Goal: Task Accomplishment & Management: Manage account settings

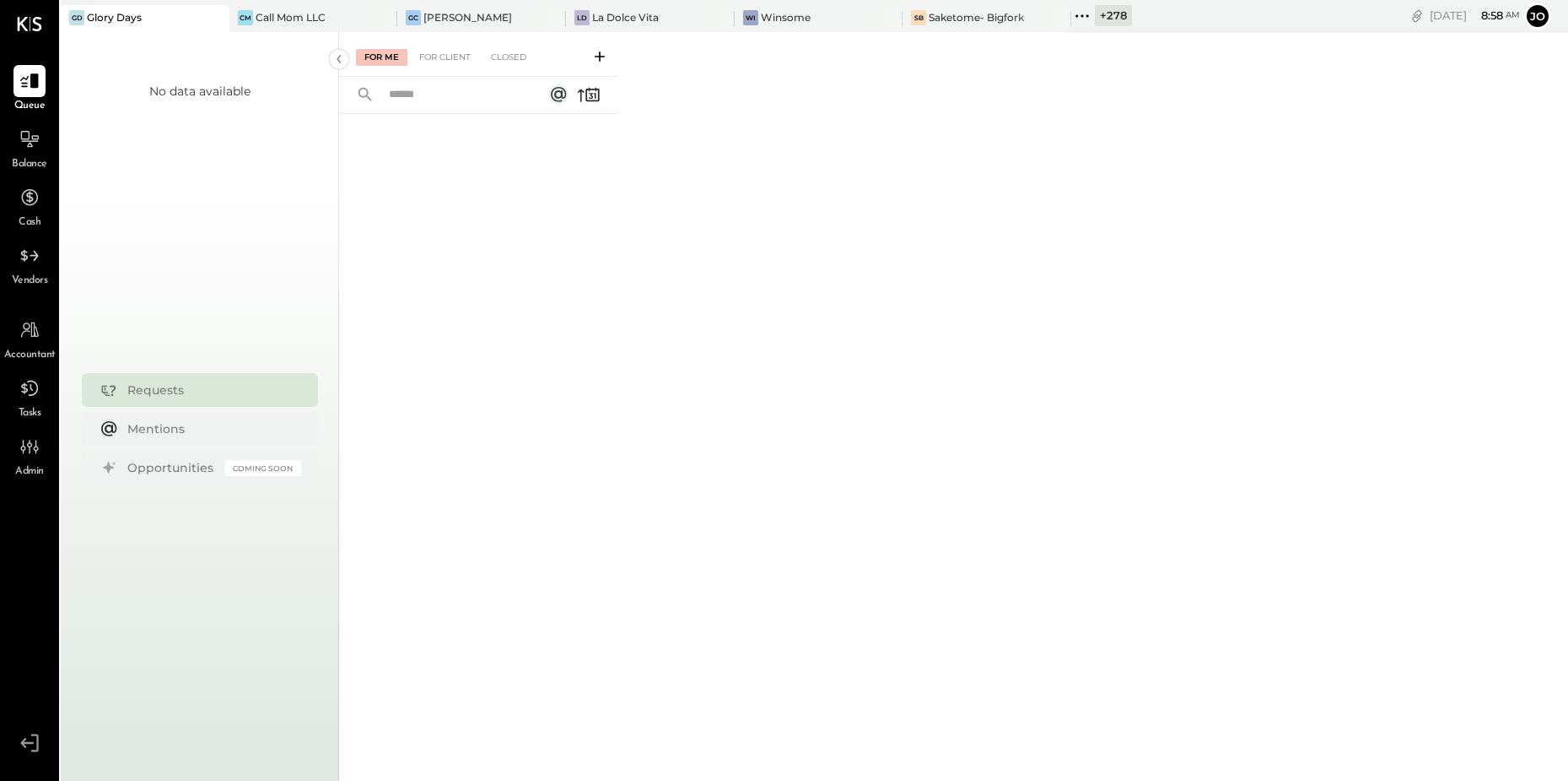
click at [1071, 15] on icon at bounding box center [1082, 16] width 22 height 22
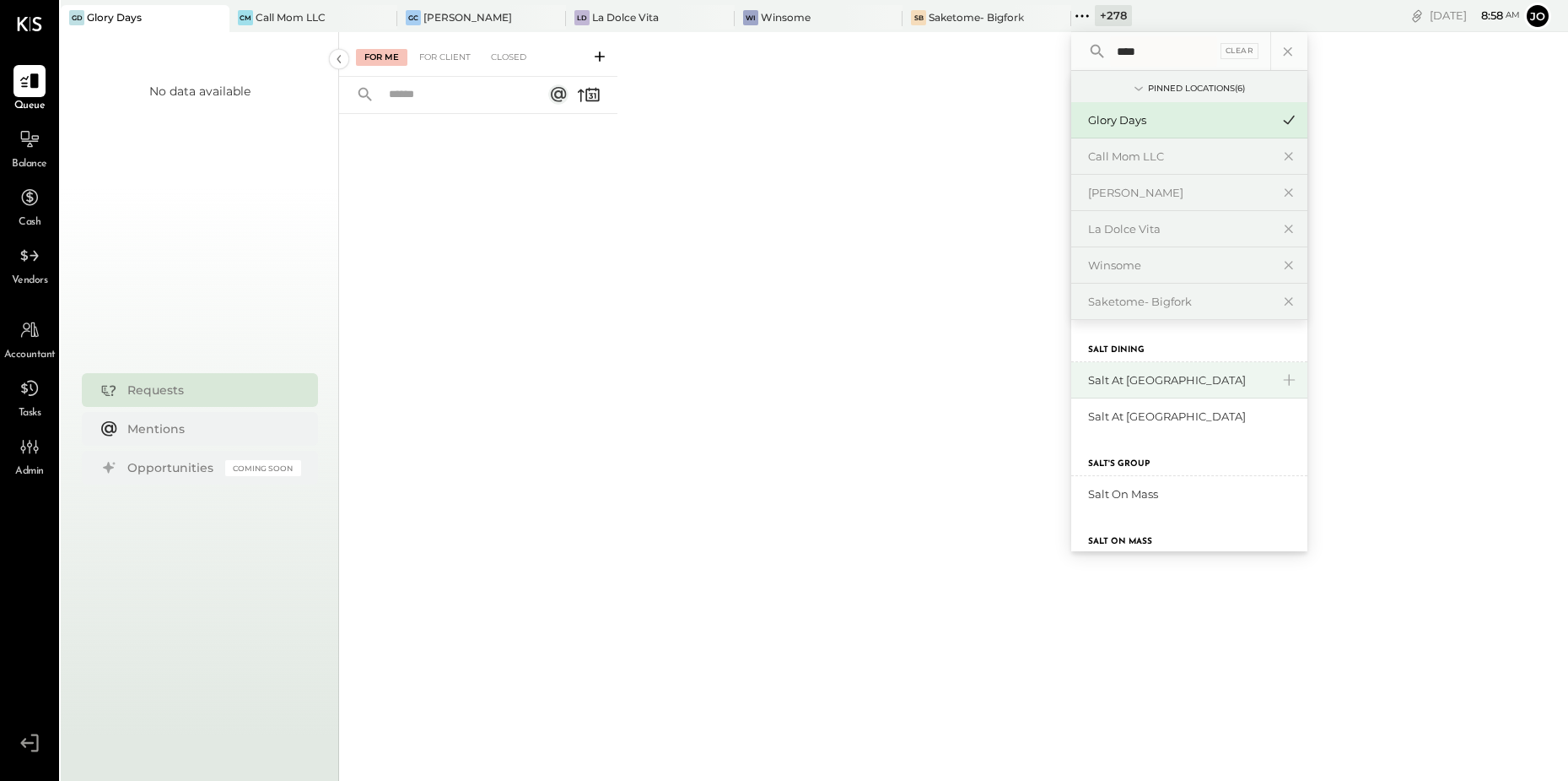
type input "****"
click at [1102, 372] on div "Salt at [GEOGRAPHIC_DATA]" at bounding box center [1180, 380] width 182 height 16
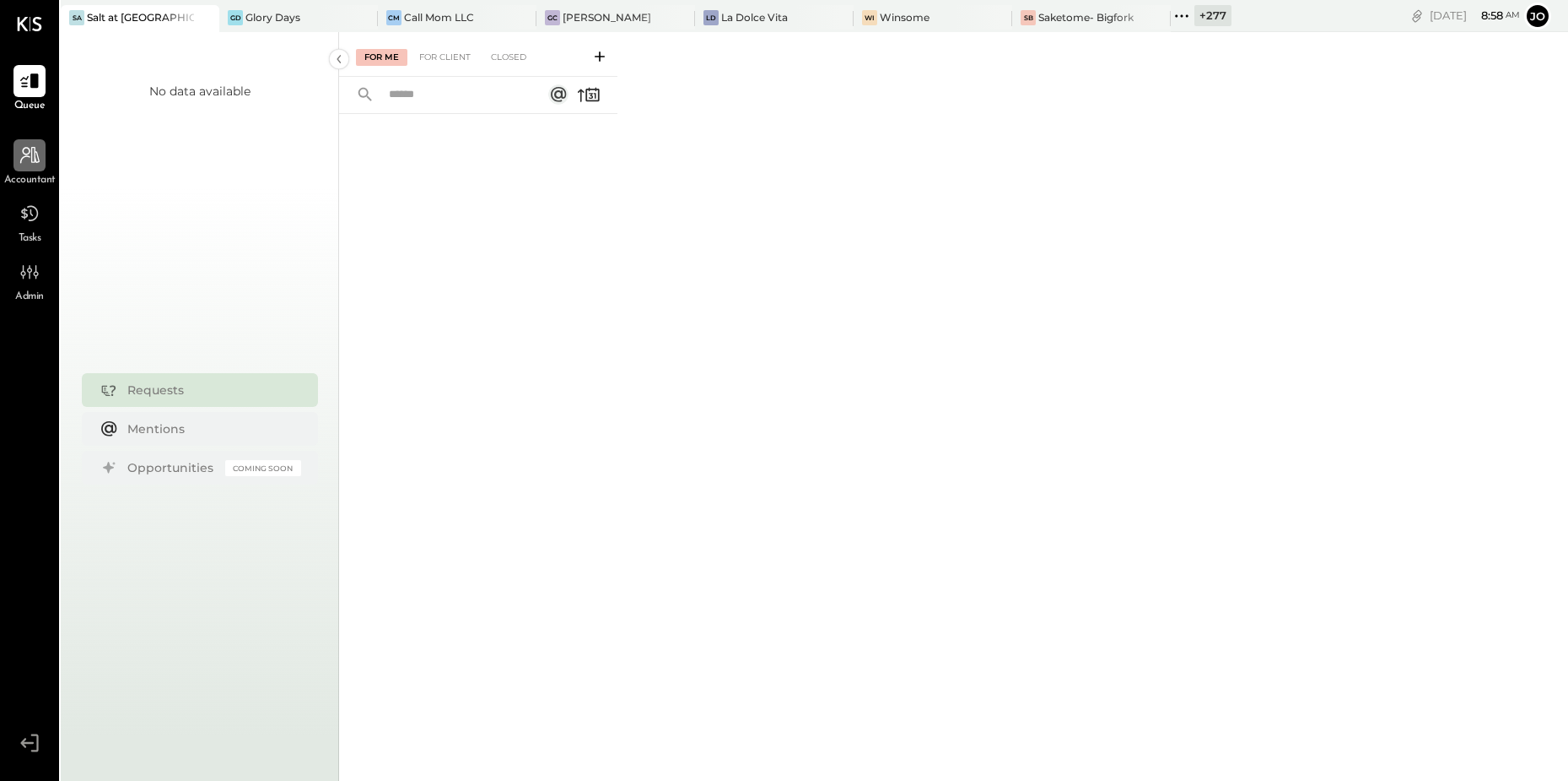
click at [25, 167] on div at bounding box center [29, 155] width 32 height 32
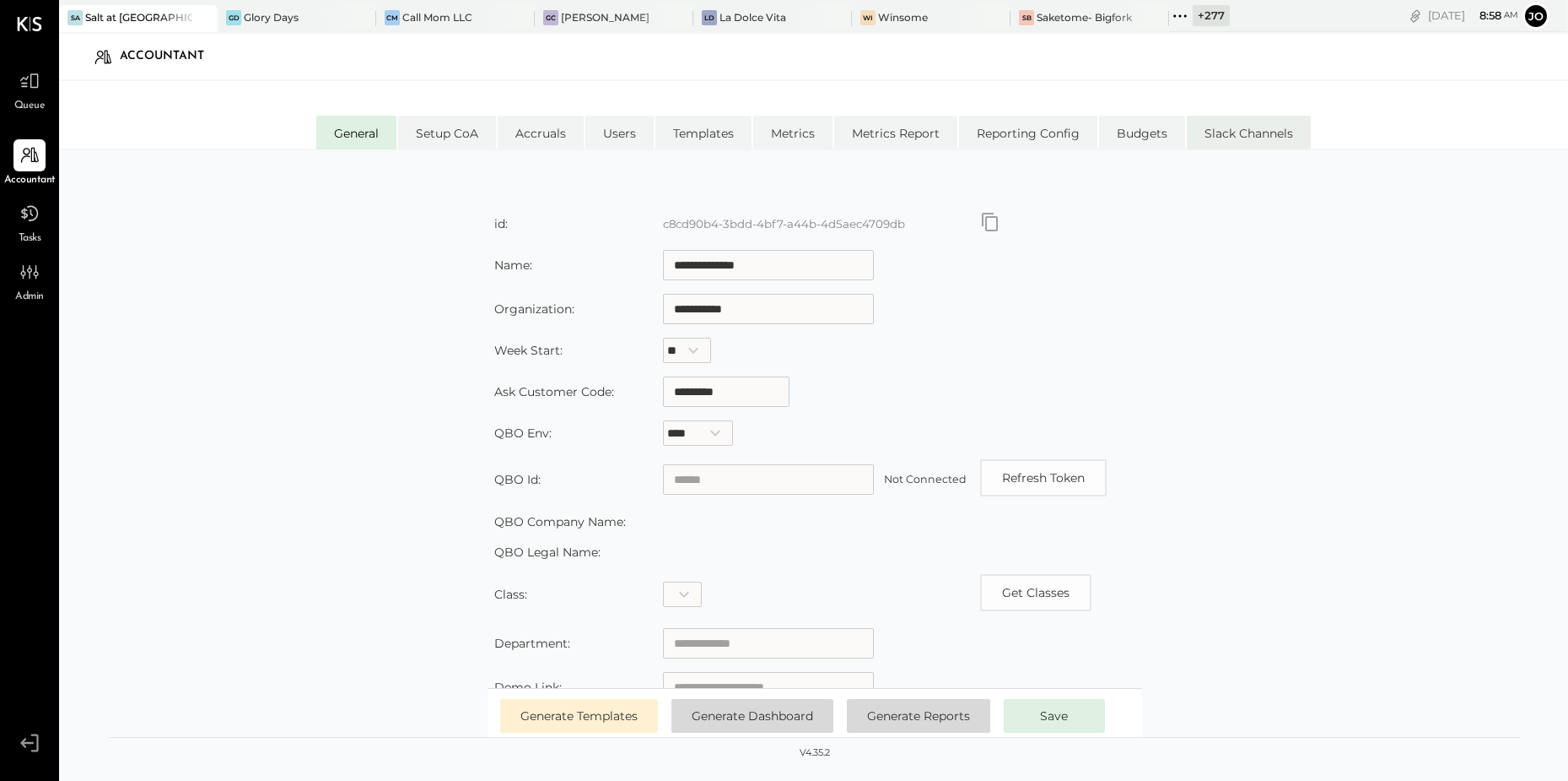
click at [1251, 139] on li "Slack Channels" at bounding box center [1248, 132] width 124 height 33
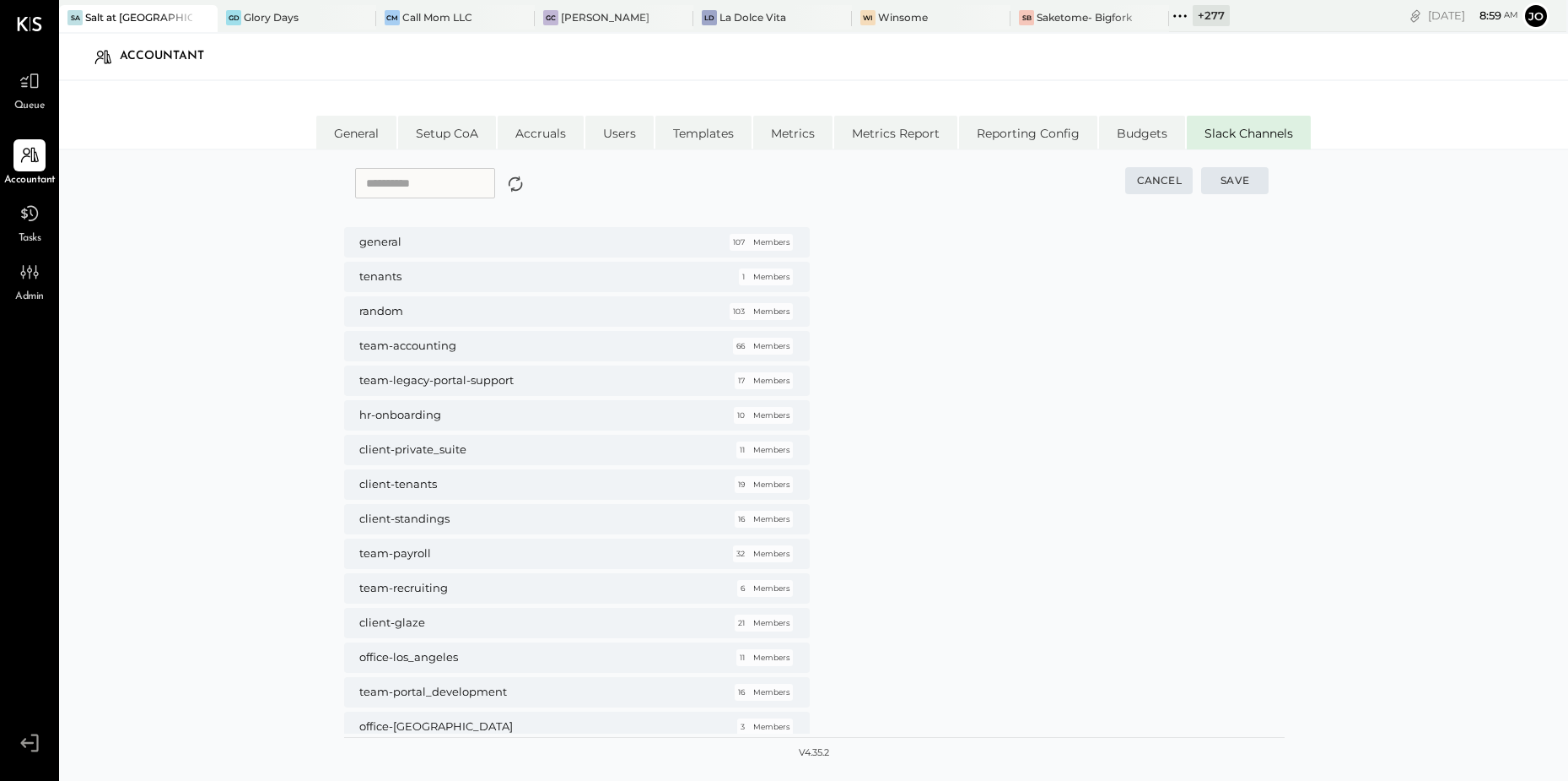
click at [412, 189] on input "text" at bounding box center [425, 182] width 140 height 30
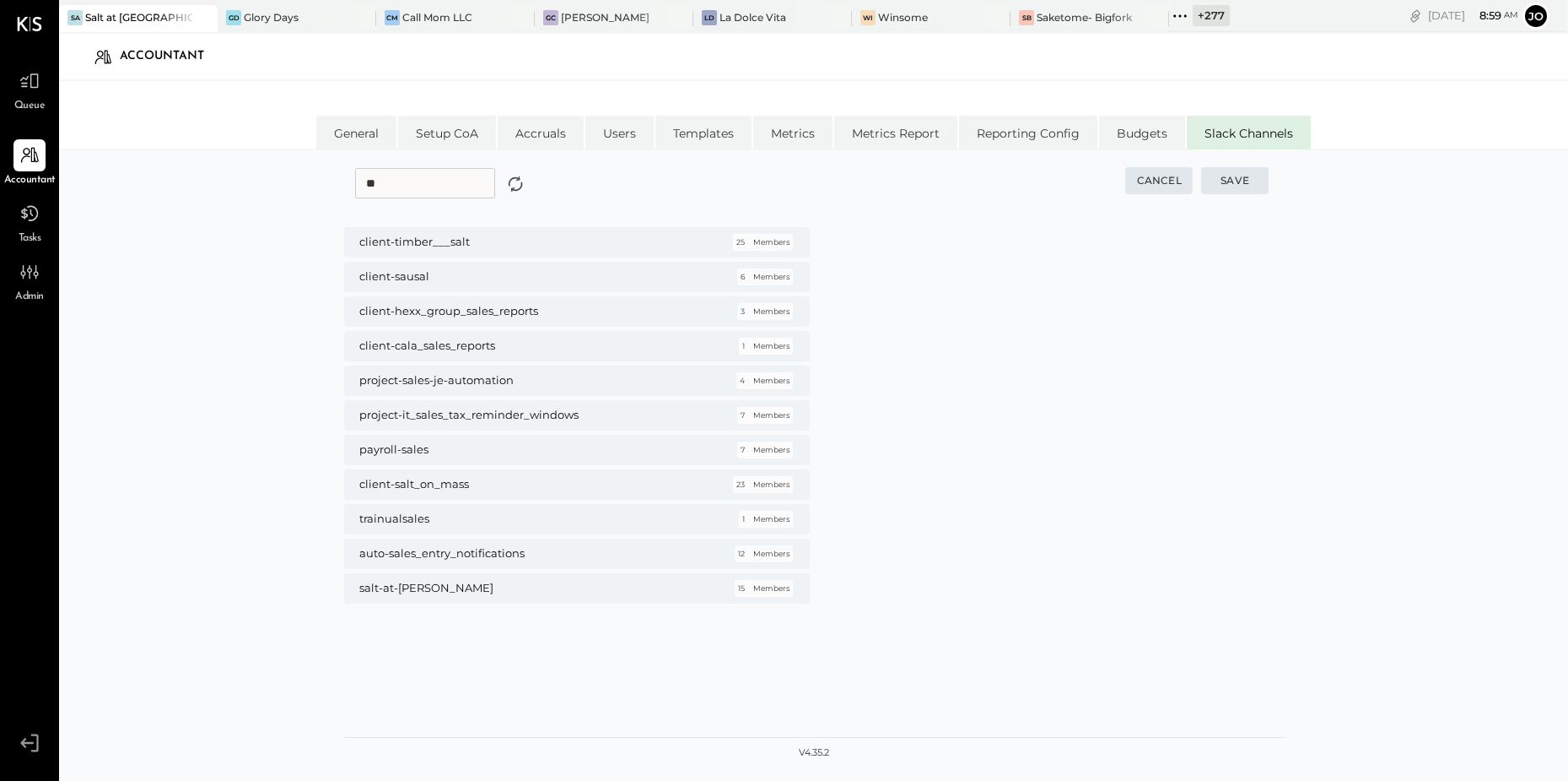
type input "*"
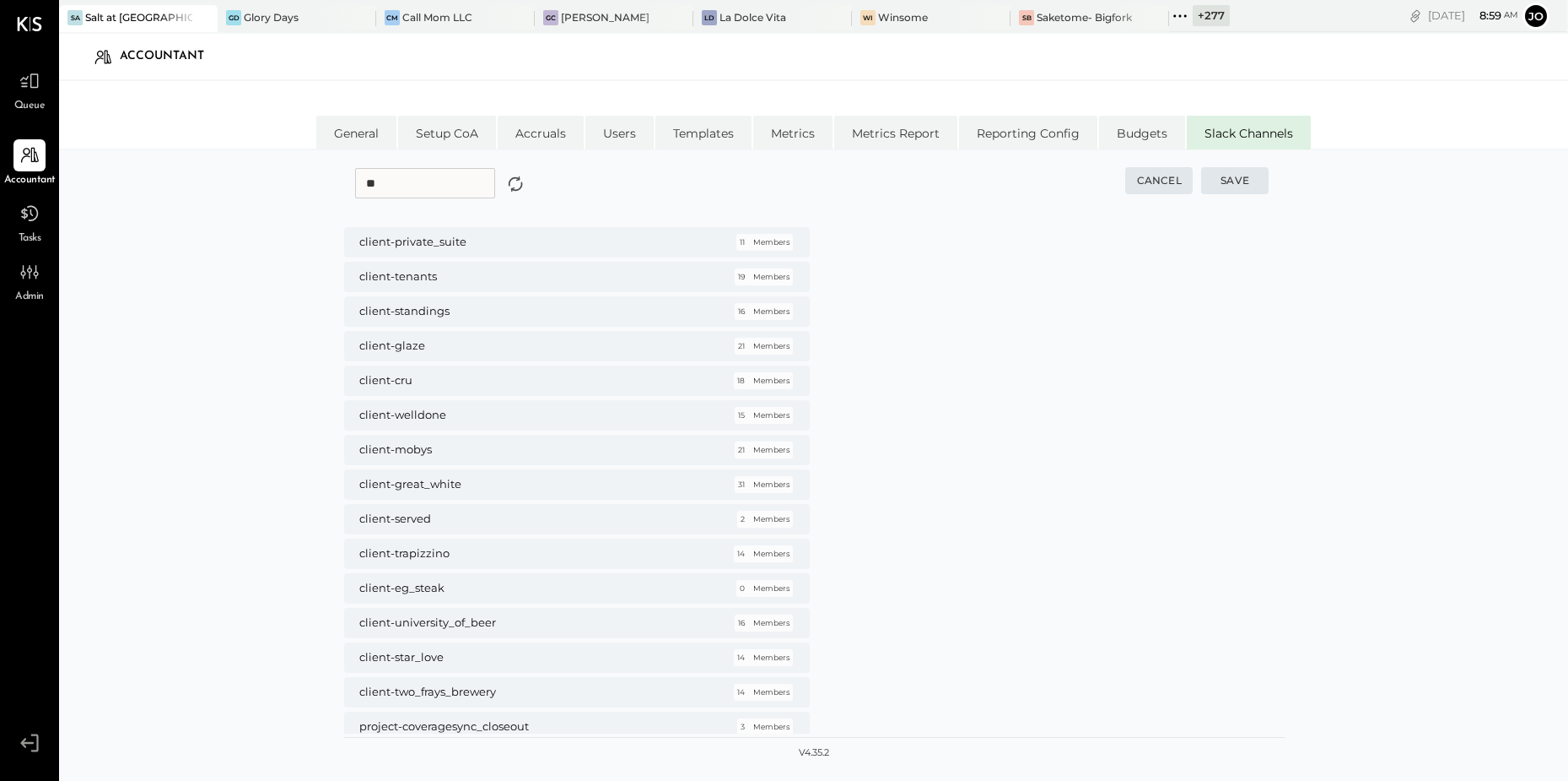
type input "*"
click at [34, 285] on div at bounding box center [29, 272] width 32 height 32
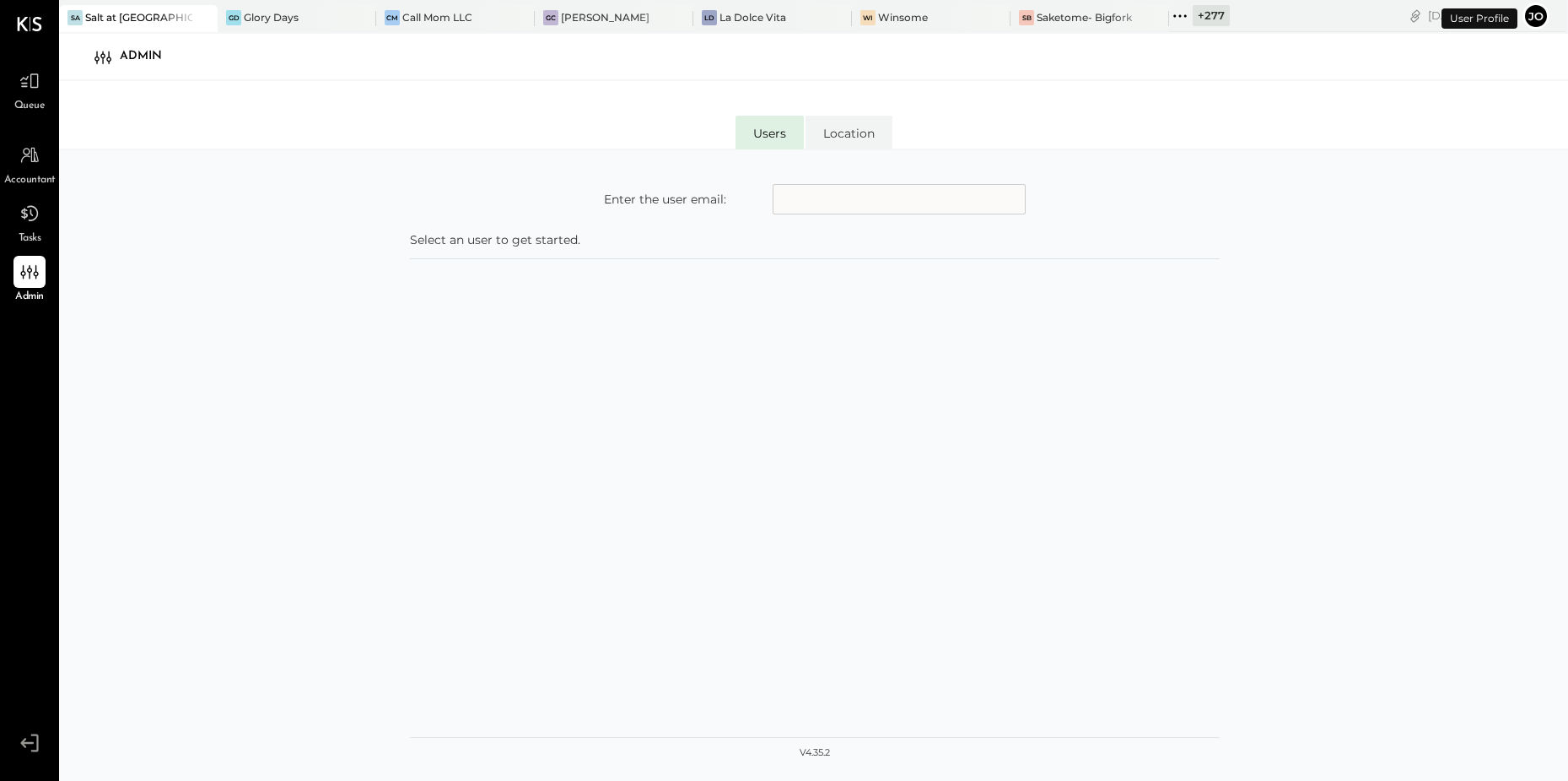
click at [34, 284] on div at bounding box center [29, 272] width 32 height 32
click at [12, 165] on div "Accountant" at bounding box center [29, 164] width 51 height 49
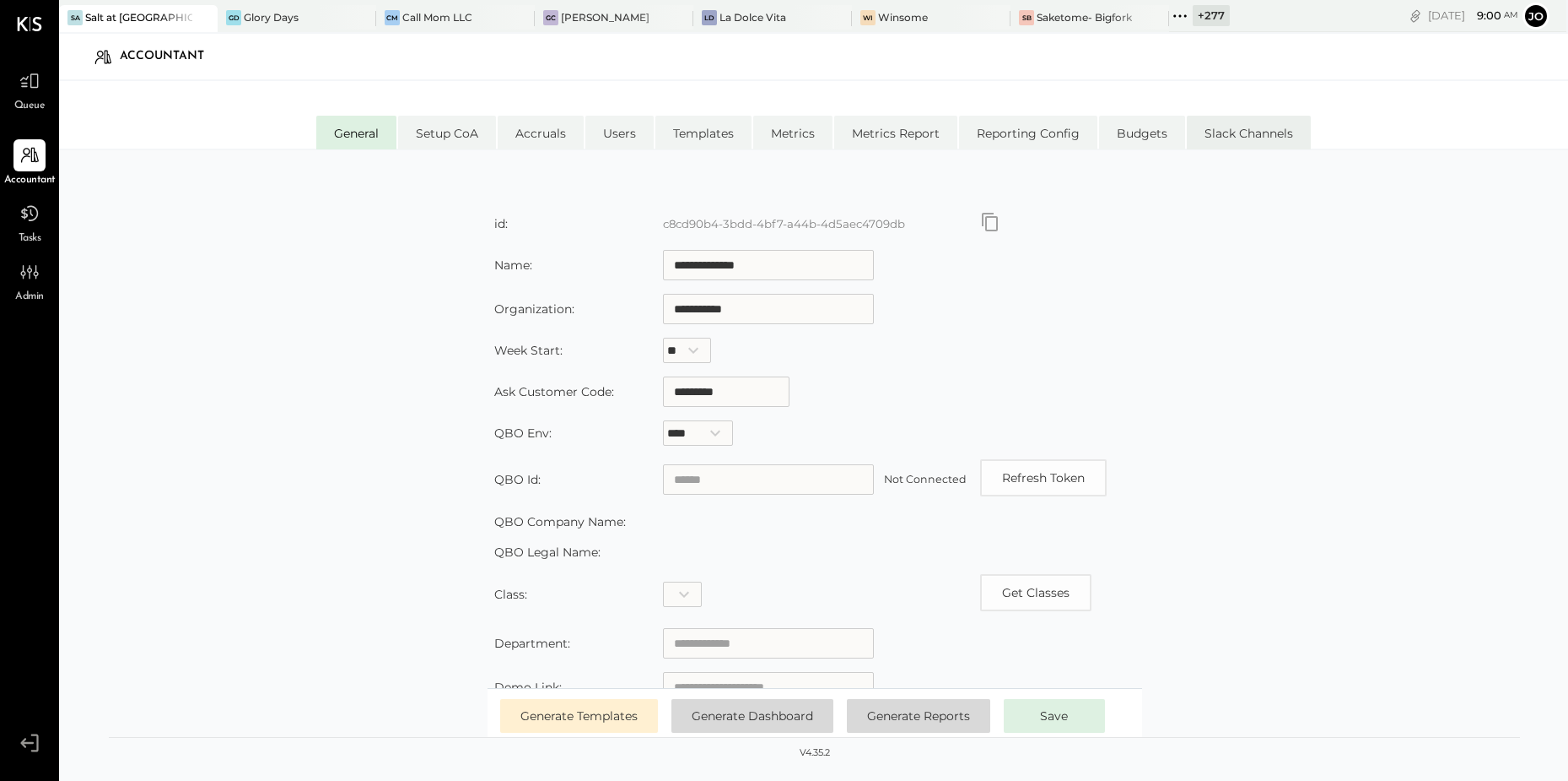
click at [1209, 134] on li "Slack Channels" at bounding box center [1248, 132] width 124 height 33
